Goal: Find specific page/section: Find specific page/section

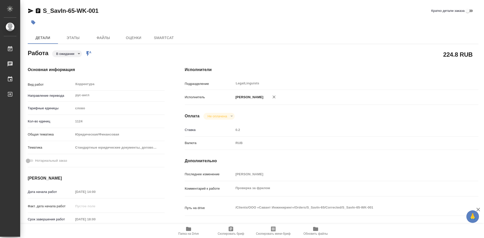
type textarea "x"
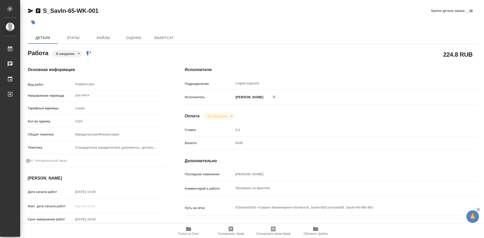
type textarea "x"
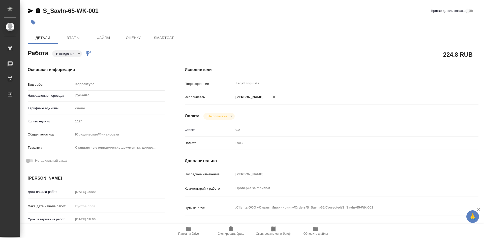
type textarea "x"
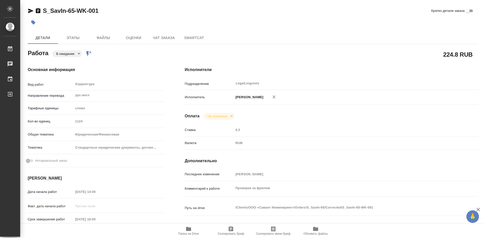
type textarea "x"
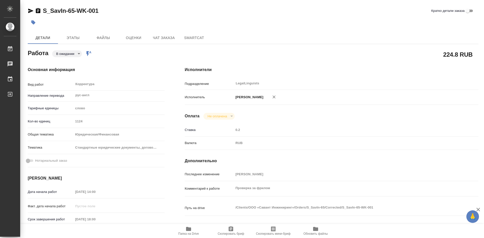
click at [189, 226] on button "Папка на Drive" at bounding box center [188, 231] width 42 height 14
type textarea "x"
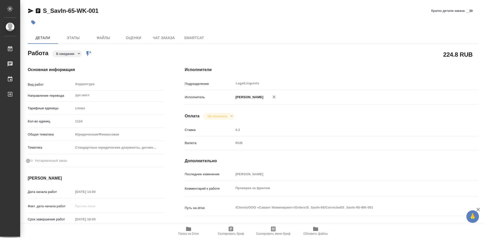
type textarea "x"
